Goal: Task Accomplishment & Management: Use online tool/utility

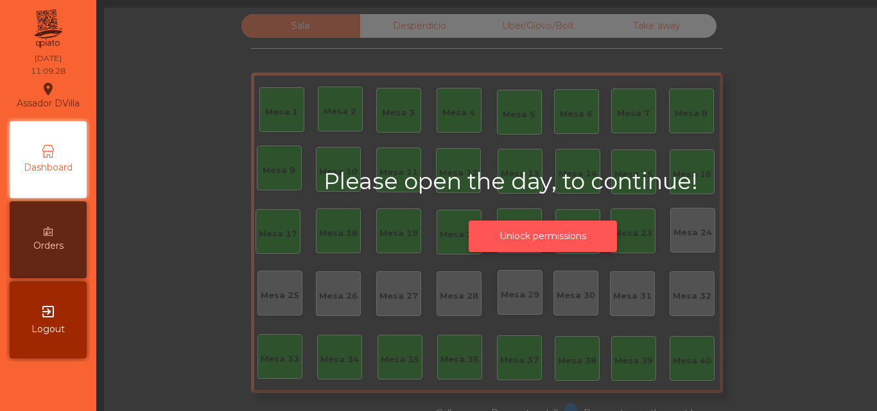
click at [473, 250] on button "Unlock permissions" at bounding box center [543, 236] width 148 height 31
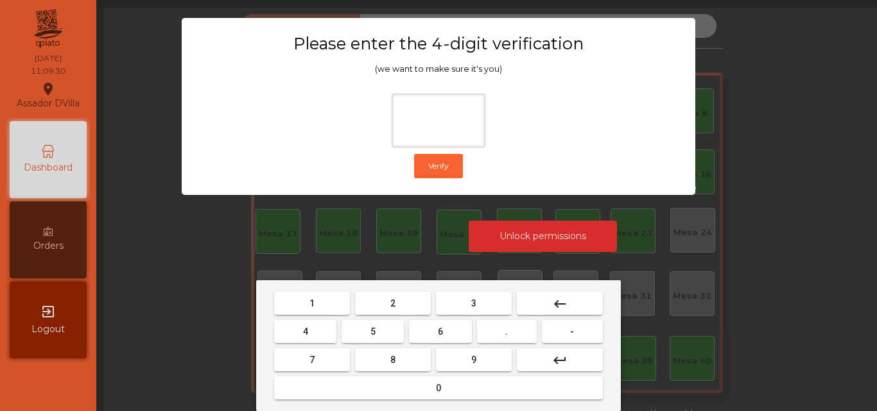
click at [380, 308] on button "2" at bounding box center [393, 303] width 76 height 23
drag, startPoint x: 309, startPoint y: 334, endPoint x: 394, endPoint y: 349, distance: 86.6
click at [311, 335] on button "4" at bounding box center [305, 331] width 62 height 23
click at [447, 334] on button "6" at bounding box center [440, 331] width 62 height 23
click at [468, 363] on button "9" at bounding box center [474, 360] width 76 height 23
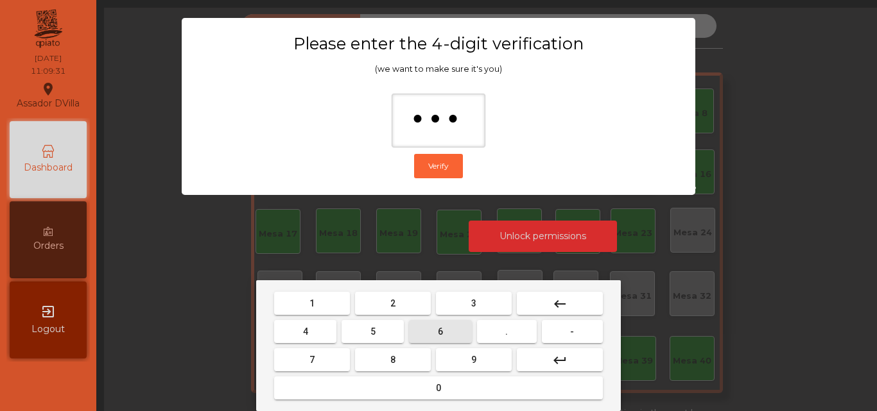
type input "****"
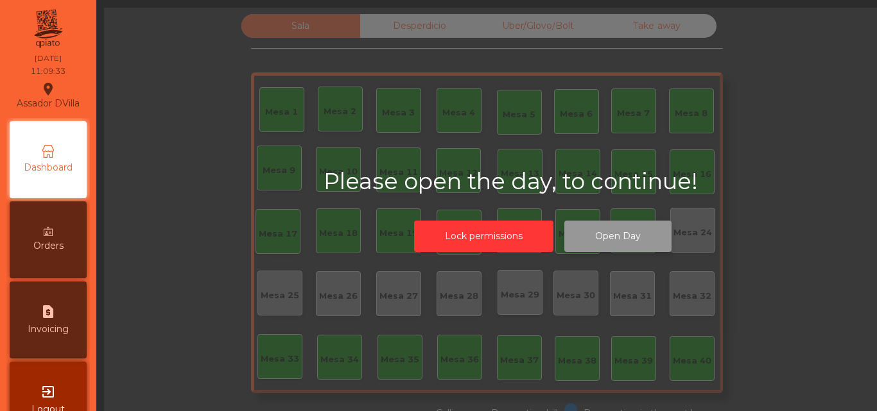
click at [640, 230] on button "Open Day" at bounding box center [617, 236] width 107 height 31
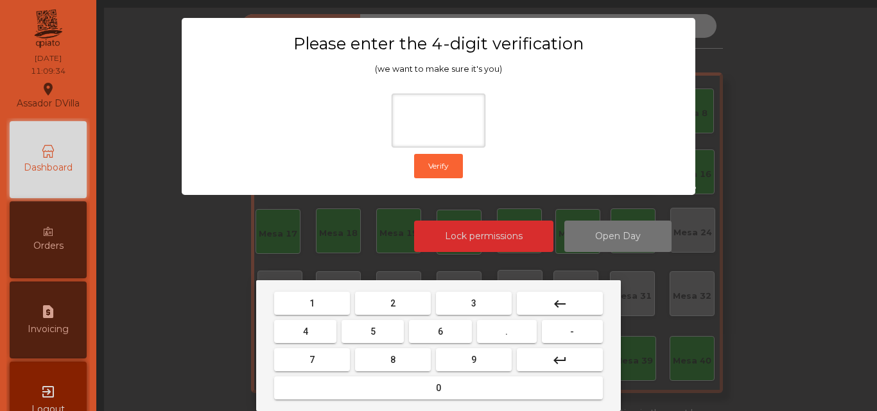
click at [378, 307] on button "2" at bounding box center [393, 303] width 76 height 23
click at [307, 331] on span "4" at bounding box center [305, 332] width 5 height 10
click at [426, 335] on button "6" at bounding box center [440, 331] width 62 height 23
click at [456, 374] on mat-keyboard-key "9" at bounding box center [473, 360] width 81 height 28
click at [456, 358] on button "9" at bounding box center [474, 360] width 76 height 23
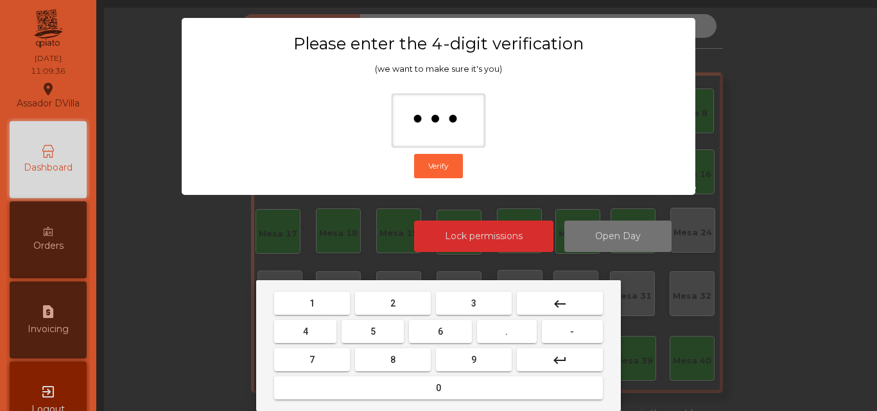
type input "****"
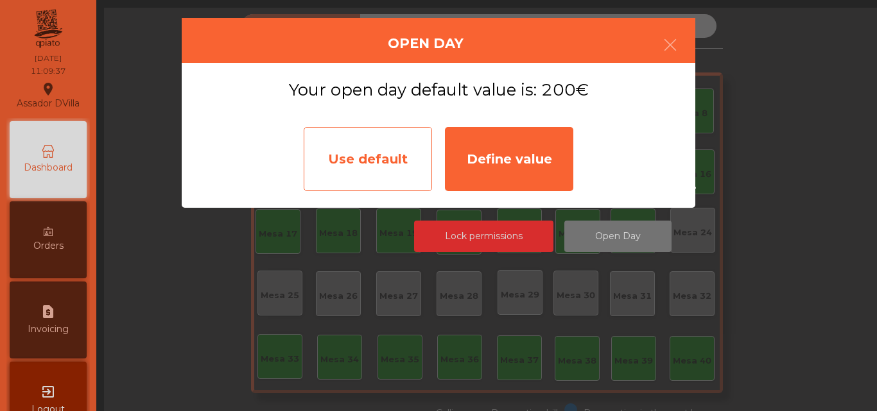
click at [352, 127] on div "Use default" at bounding box center [368, 159] width 128 height 64
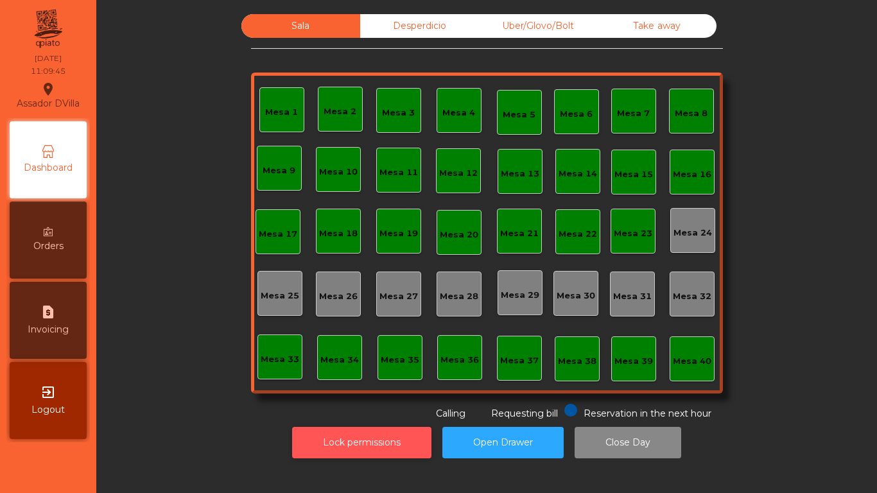
click at [345, 411] on button "Lock permissions" at bounding box center [361, 442] width 139 height 31
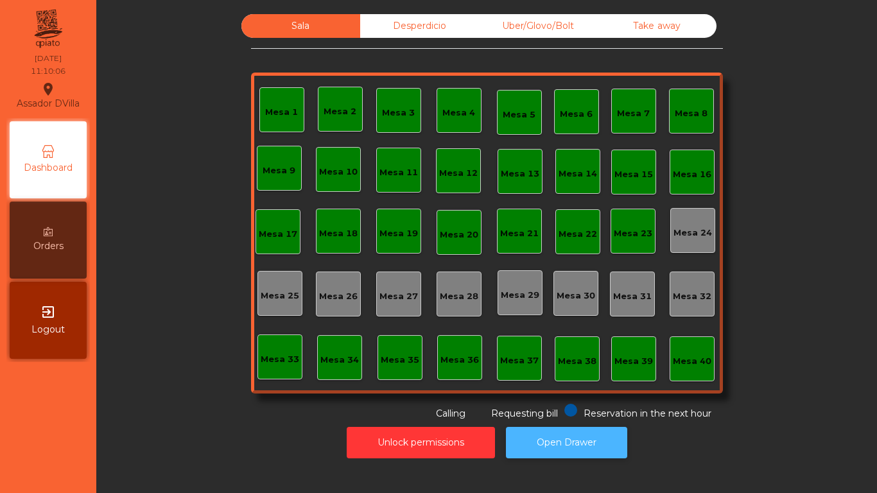
click at [553, 411] on button "Open Drawer" at bounding box center [566, 442] width 121 height 31
